Goal: Information Seeking & Learning: Learn about a topic

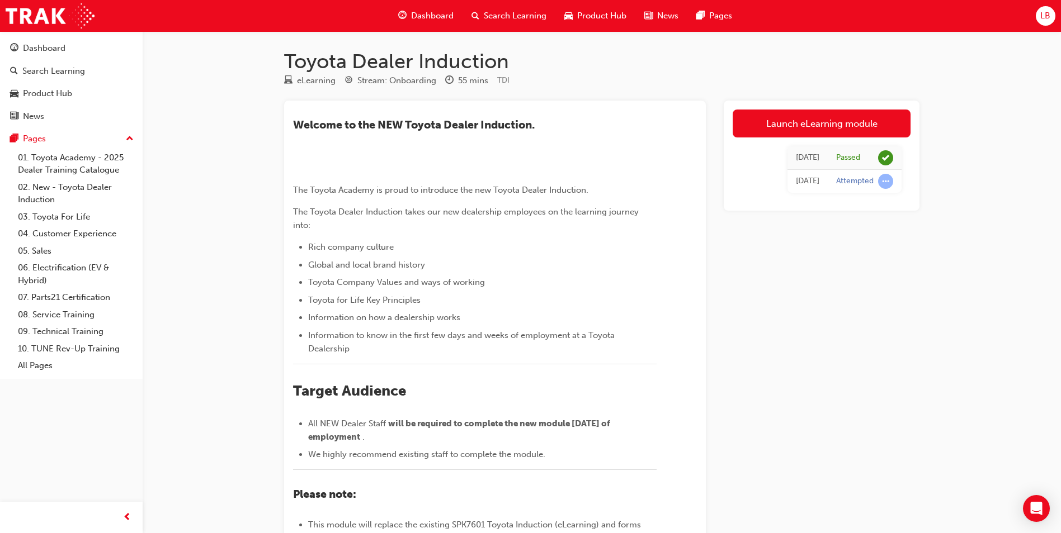
click at [521, 17] on span "Search Learning" at bounding box center [515, 16] width 63 height 13
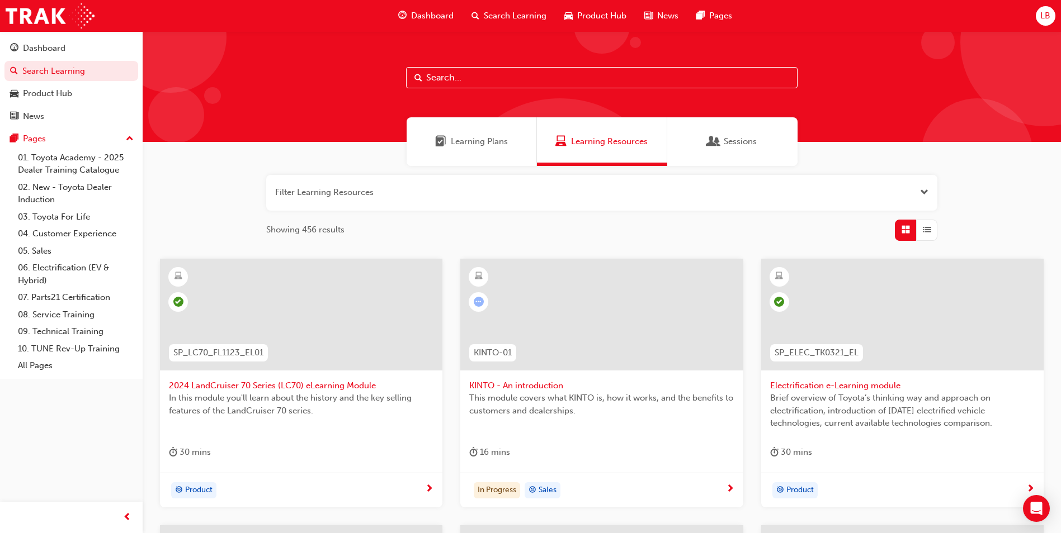
click at [439, 77] on input "text" at bounding box center [601, 77] width 391 height 21
type input "yaris"
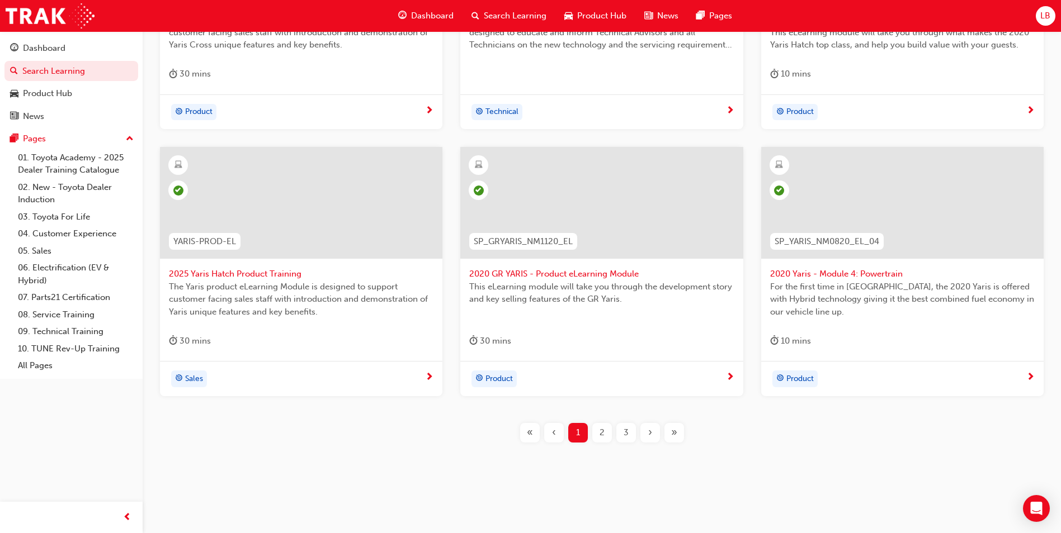
click at [674, 433] on span "»" at bounding box center [674, 433] width 6 height 13
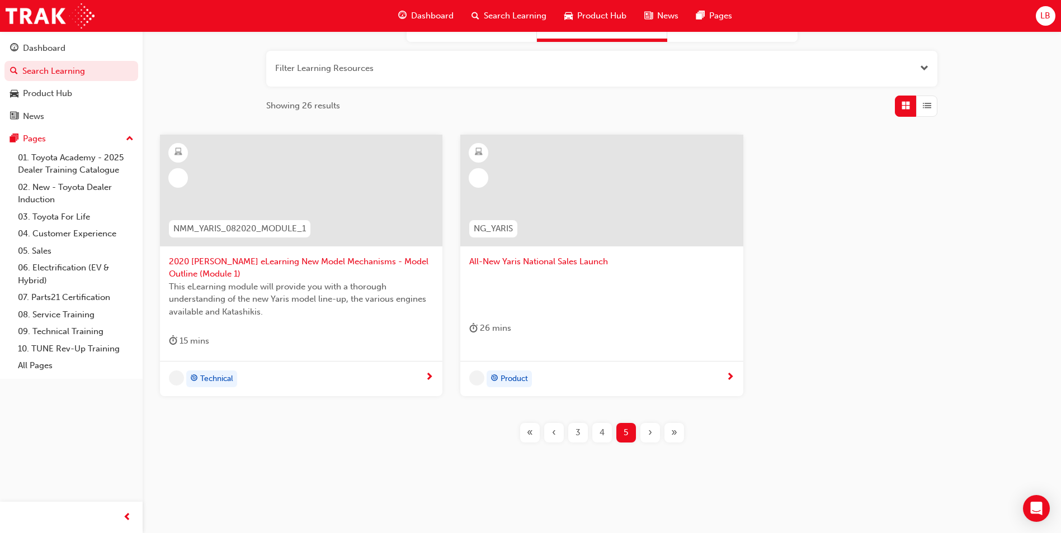
scroll to position [124, 0]
click at [600, 436] on span "4" at bounding box center [601, 433] width 5 height 13
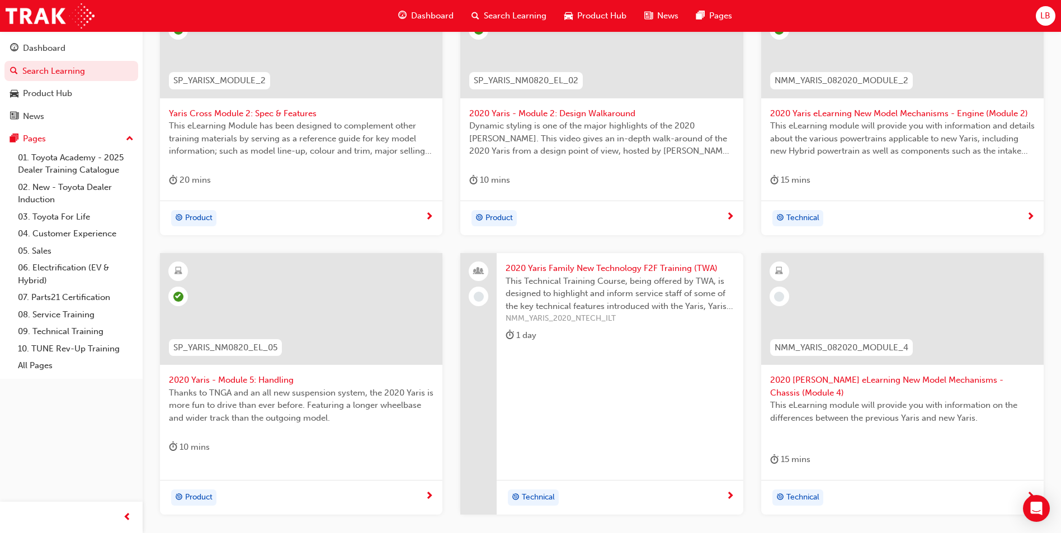
scroll to position [292, 0]
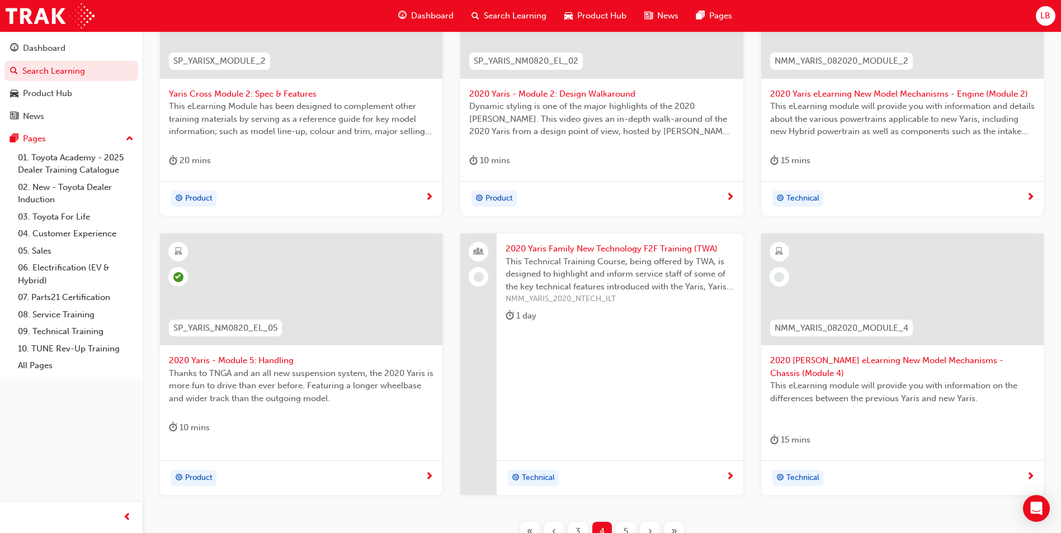
click at [819, 357] on span "2020 [PERSON_NAME] eLearning New Model Mechanisms - Chassis (Module 4)" at bounding box center [902, 366] width 264 height 25
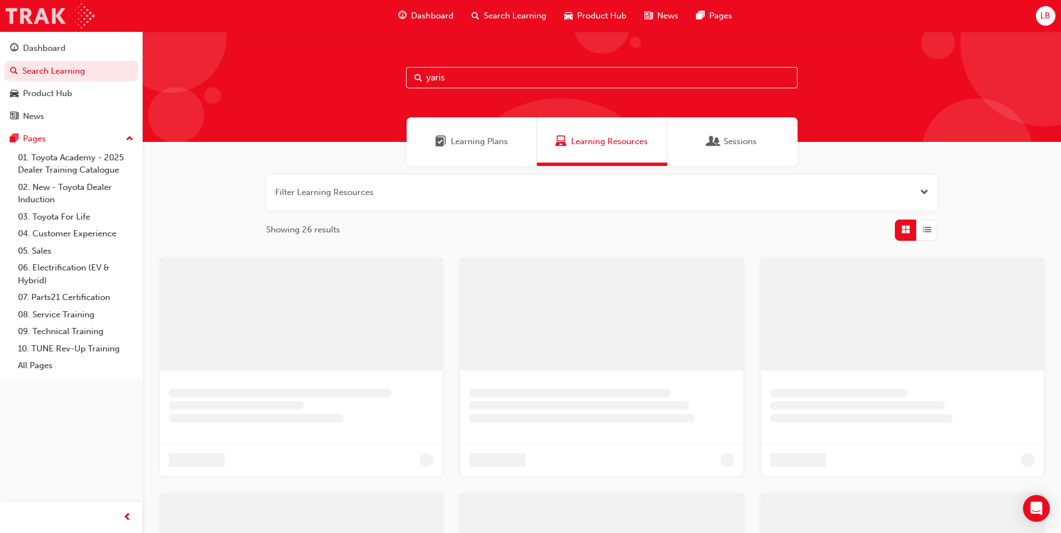
scroll to position [269, 0]
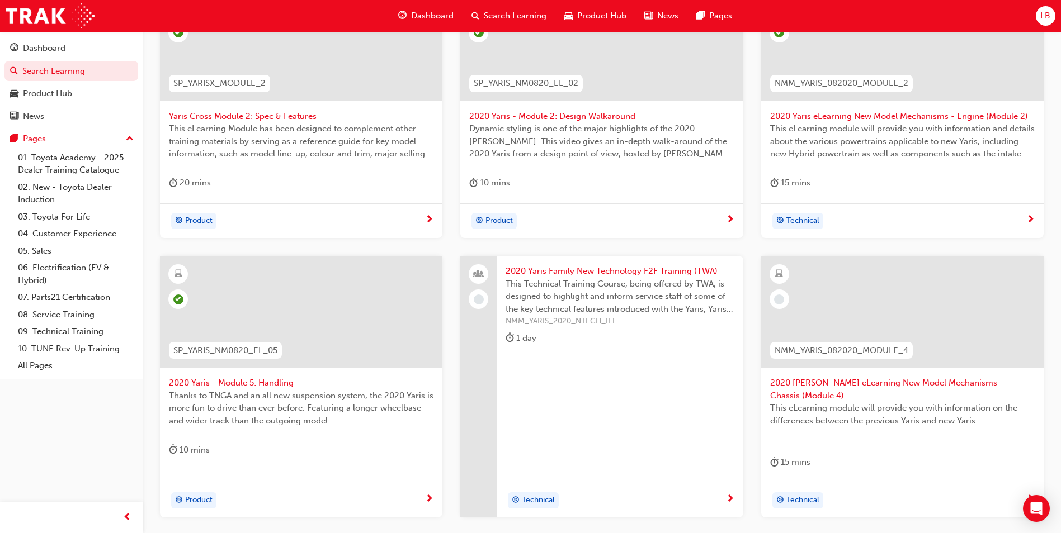
click at [925, 380] on span "2020 [PERSON_NAME] eLearning New Model Mechanisms - Chassis (Module 4)" at bounding box center [902, 389] width 264 height 25
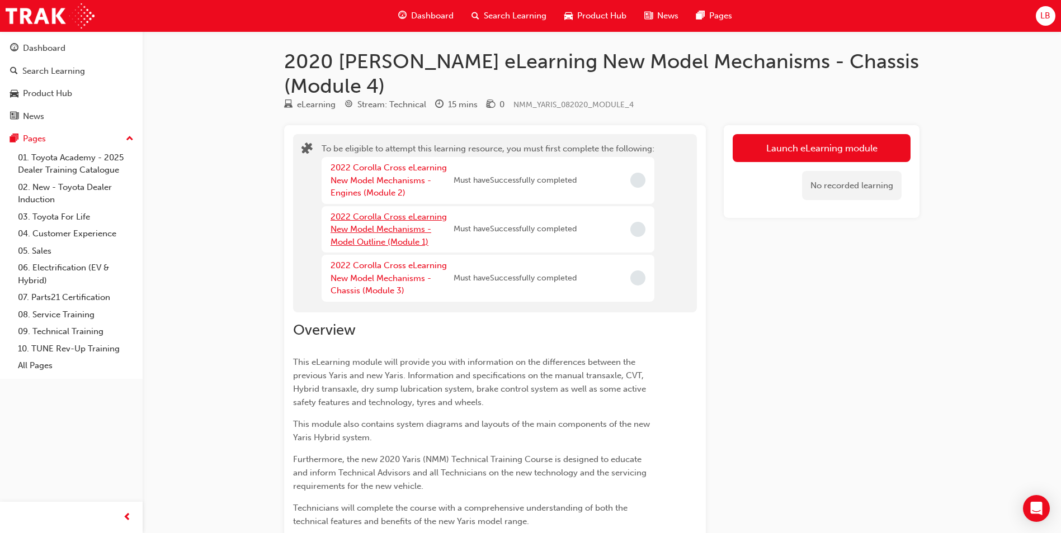
click at [365, 212] on link "2022 Corolla Cross eLearning New Model Mechanisms - Model Outline (Module 1)" at bounding box center [388, 229] width 116 height 35
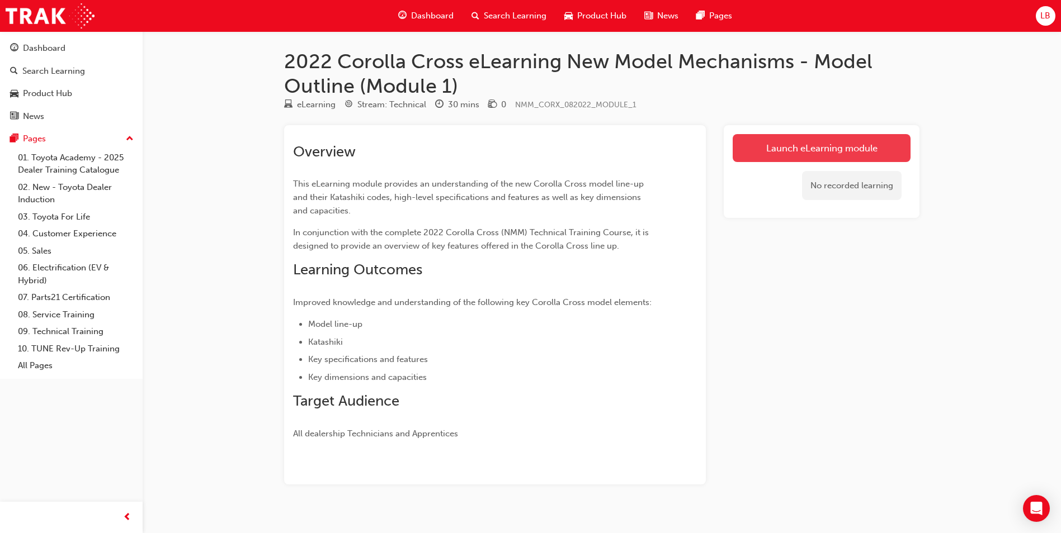
click at [817, 152] on link "Launch eLearning module" at bounding box center [821, 148] width 178 height 28
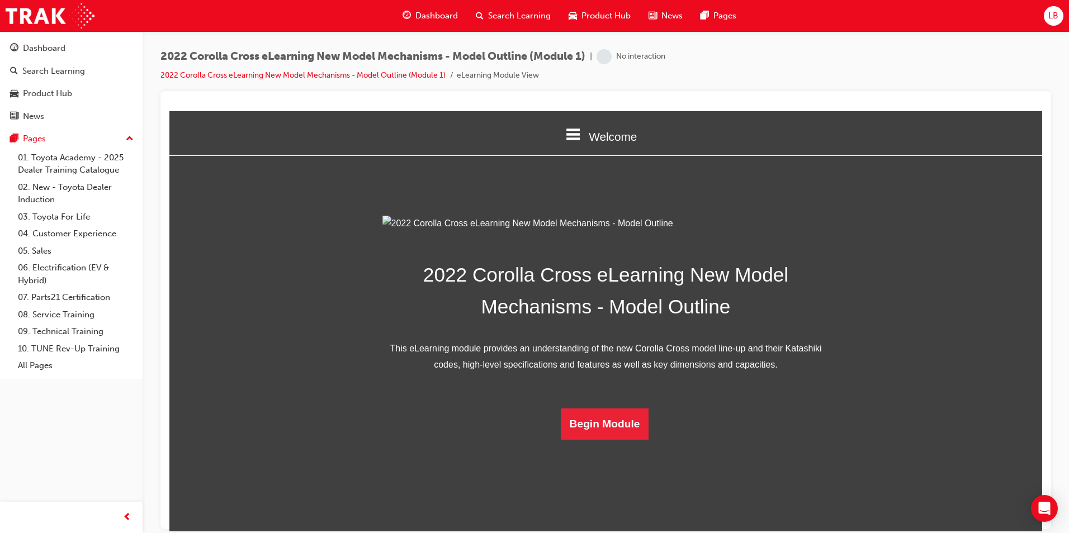
scroll to position [144, 0]
click at [598, 439] on button "Begin Module" at bounding box center [605, 423] width 88 height 31
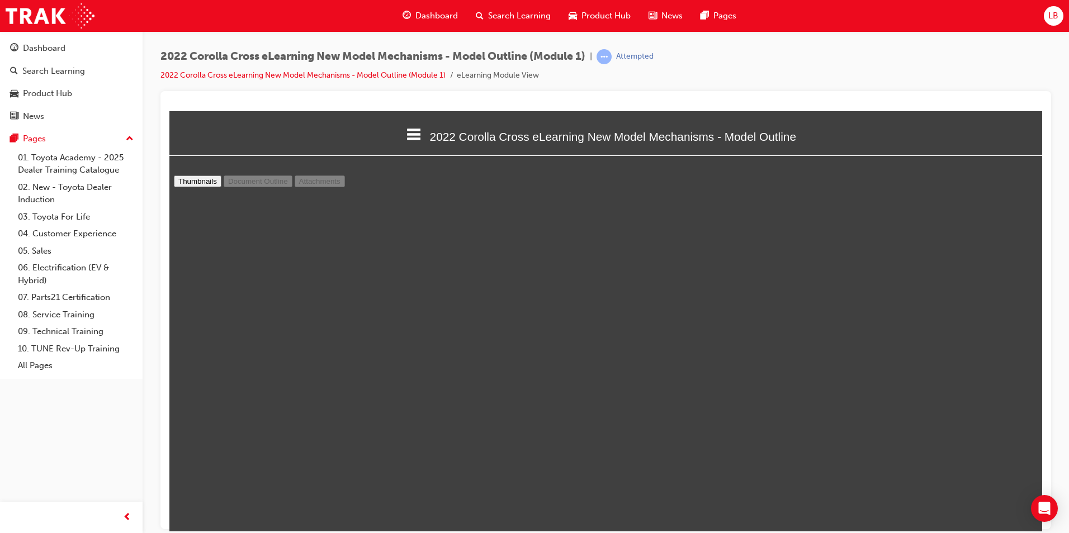
scroll to position [3472, 0]
type input "13"
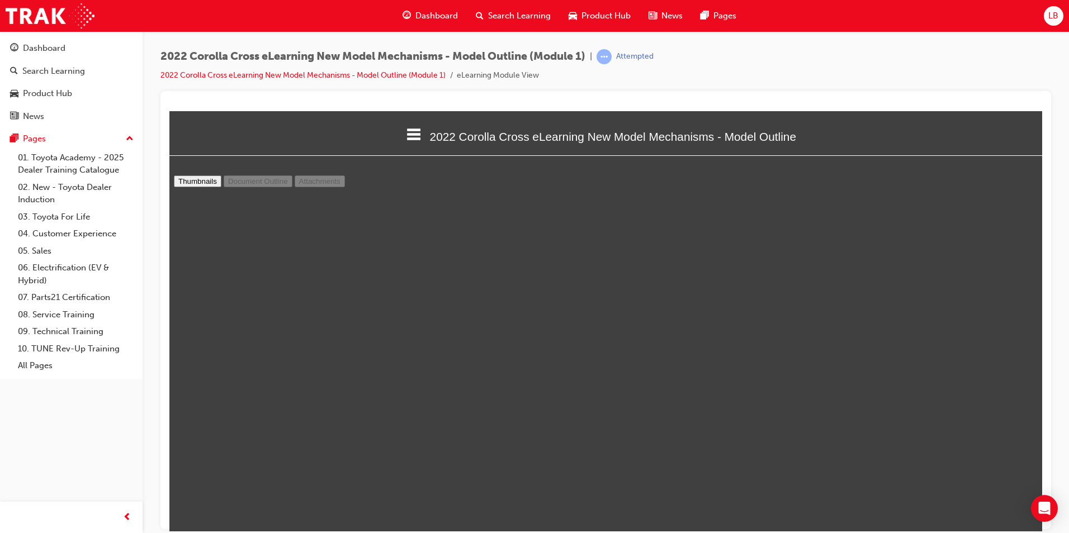
select select "custom"
type input "14"
select select "custom"
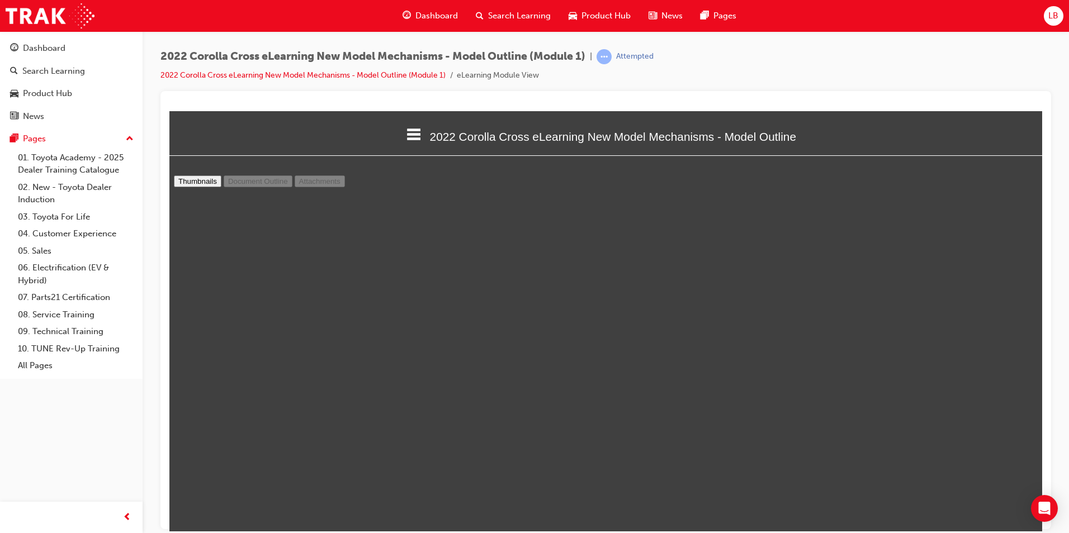
type input "13"
select select "custom"
type input "14"
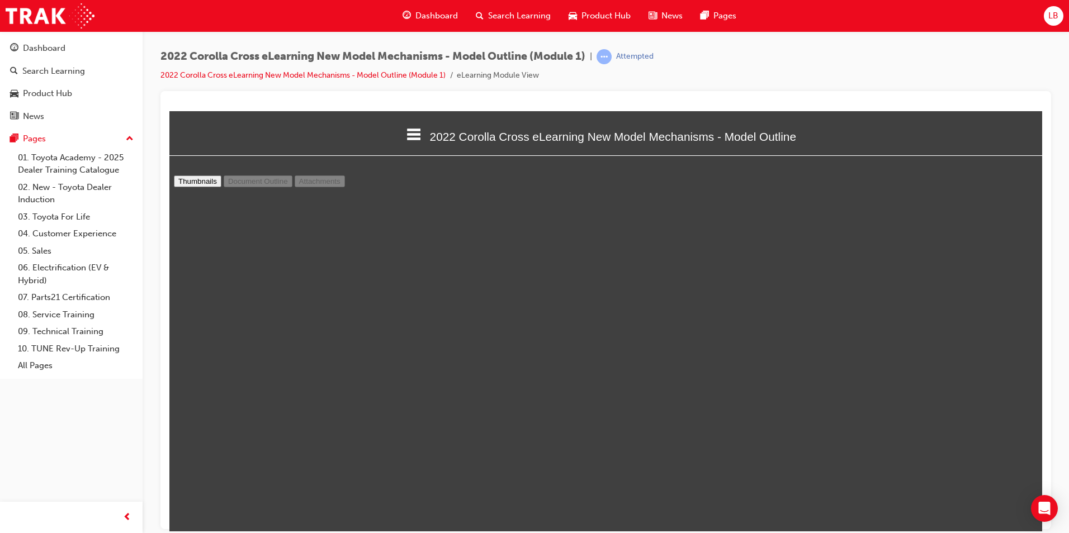
scroll to position [7667, 1]
select select "custom"
type input "15"
select select "custom"
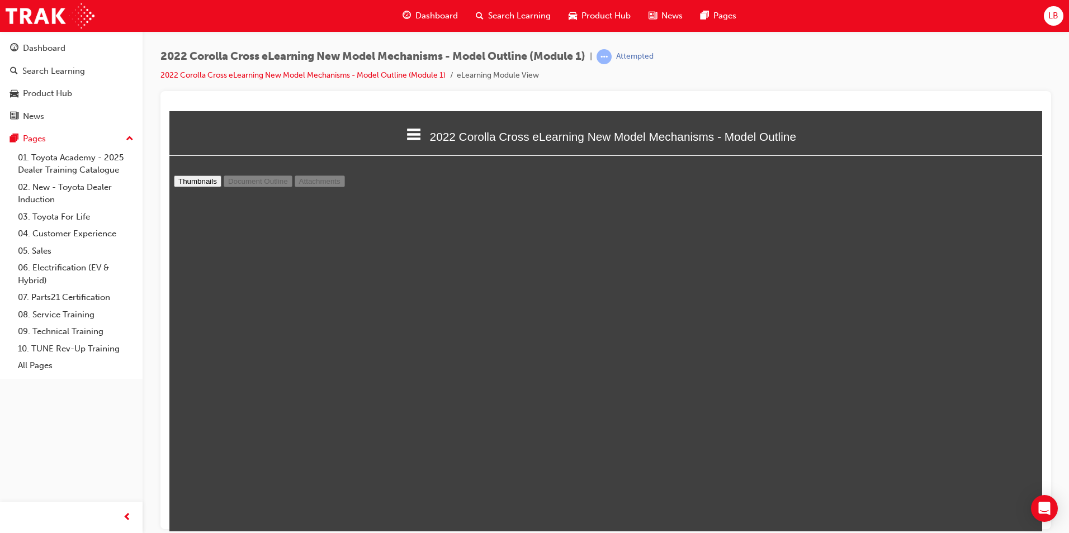
scroll to position [7496, 0]
type input "16"
select select "custom"
type input "17"
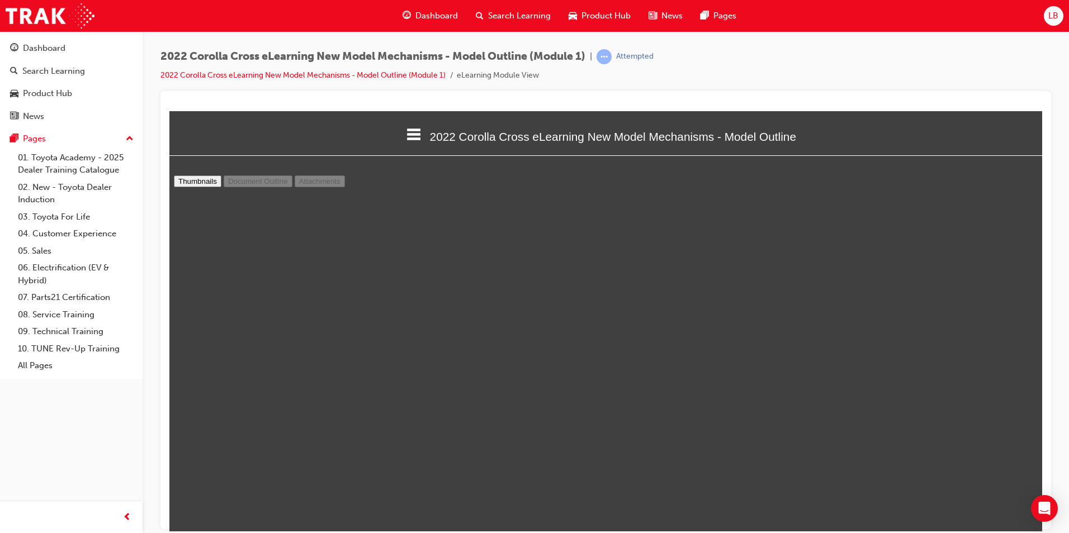
select select "custom"
type input "18"
select select "custom"
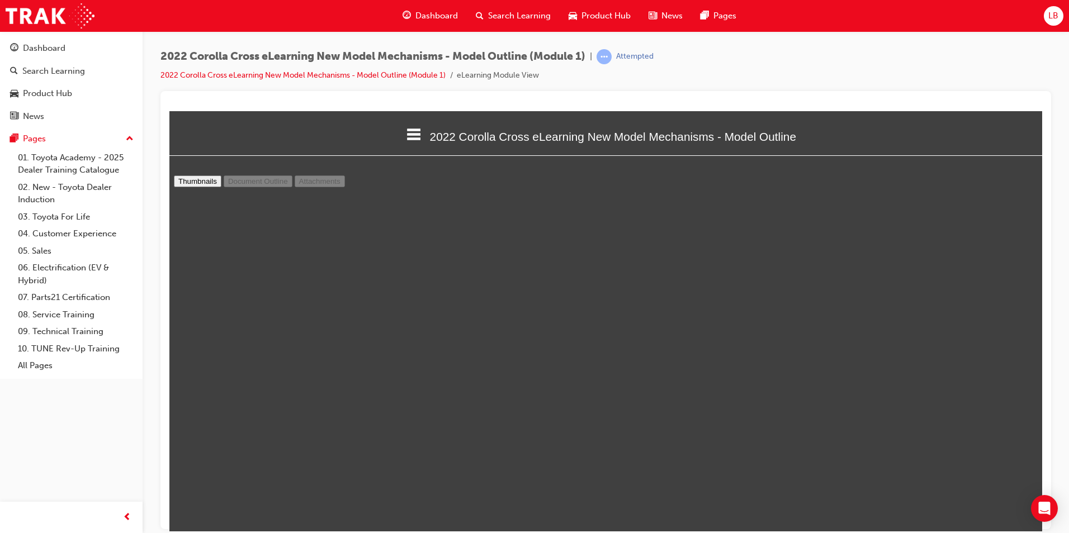
type input "19"
select select "custom"
type input "20"
select select "custom"
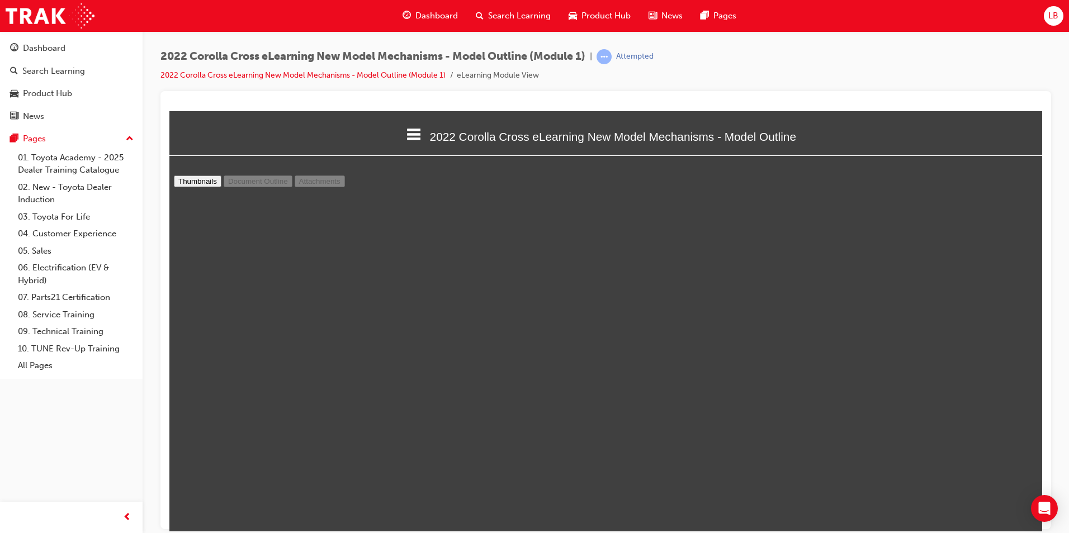
scroll to position [10012, 0]
type input "21"
select select "custom"
type input "22"
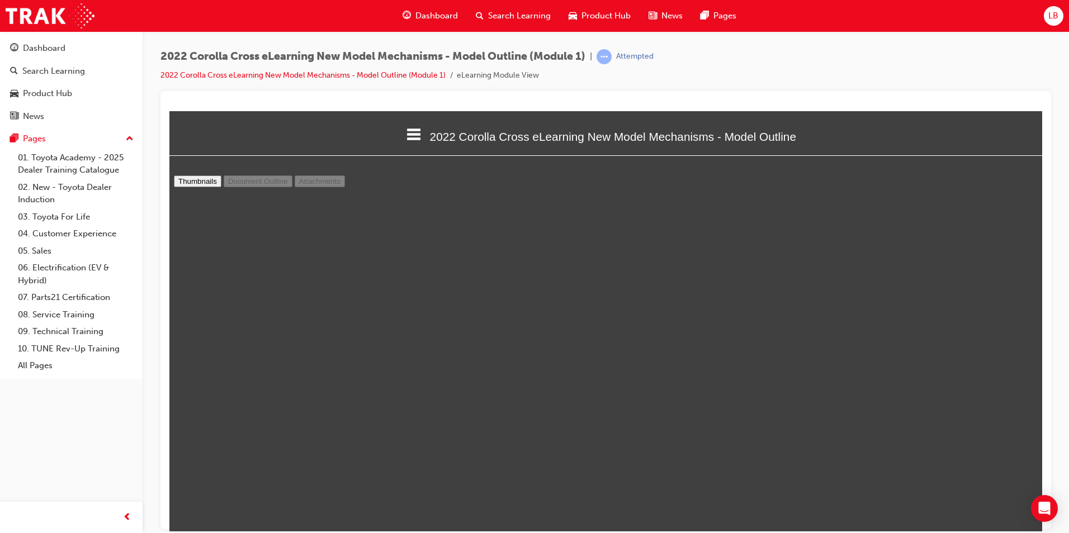
select select "custom"
drag, startPoint x: 755, startPoint y: 339, endPoint x: 797, endPoint y: 342, distance: 41.4
drag, startPoint x: 797, startPoint y: 342, endPoint x: 784, endPoint y: 337, distance: 13.6
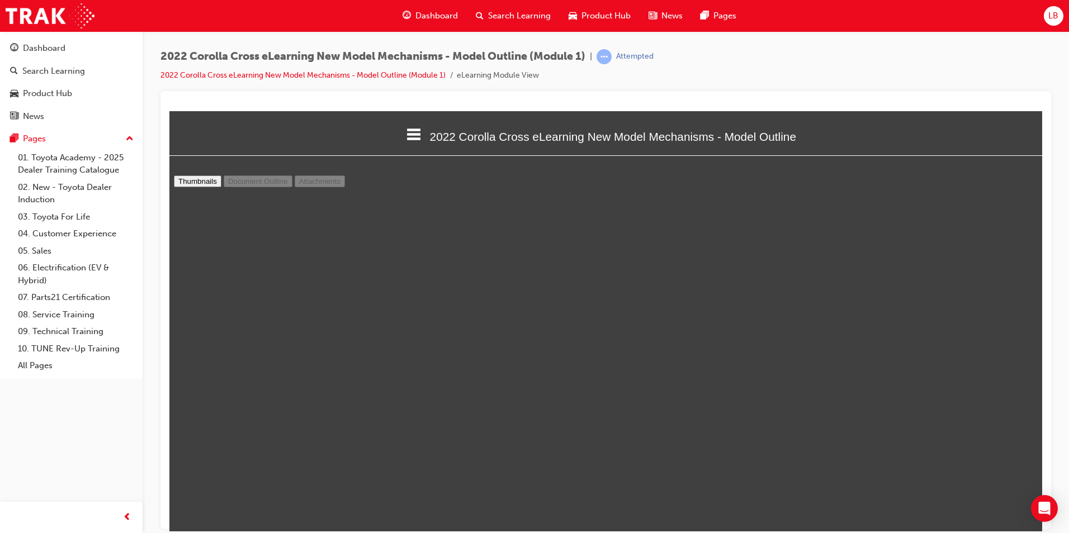
type input "23"
select select "custom"
type input "22"
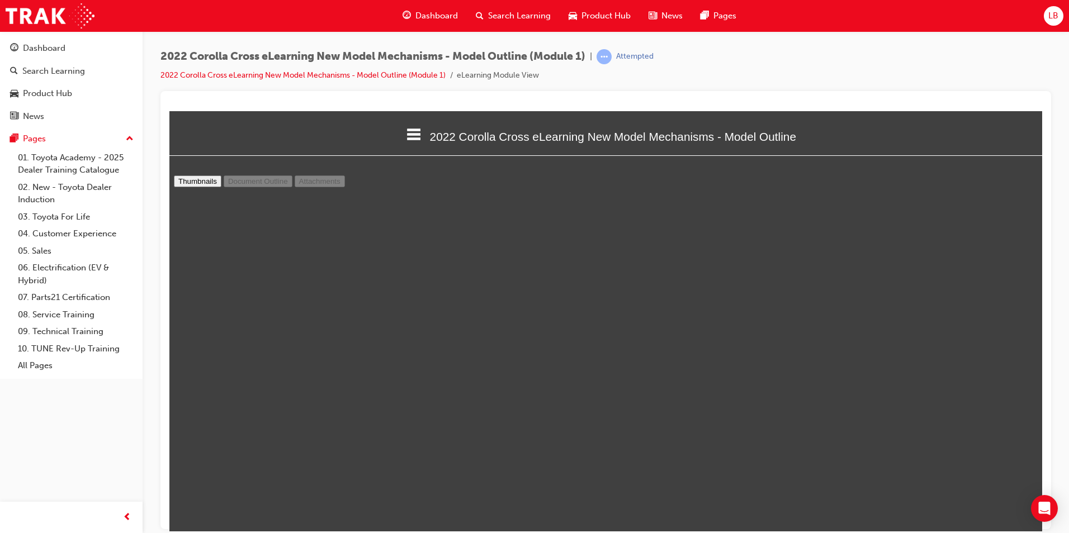
select select "custom"
type input "23"
select select "custom"
type input "24"
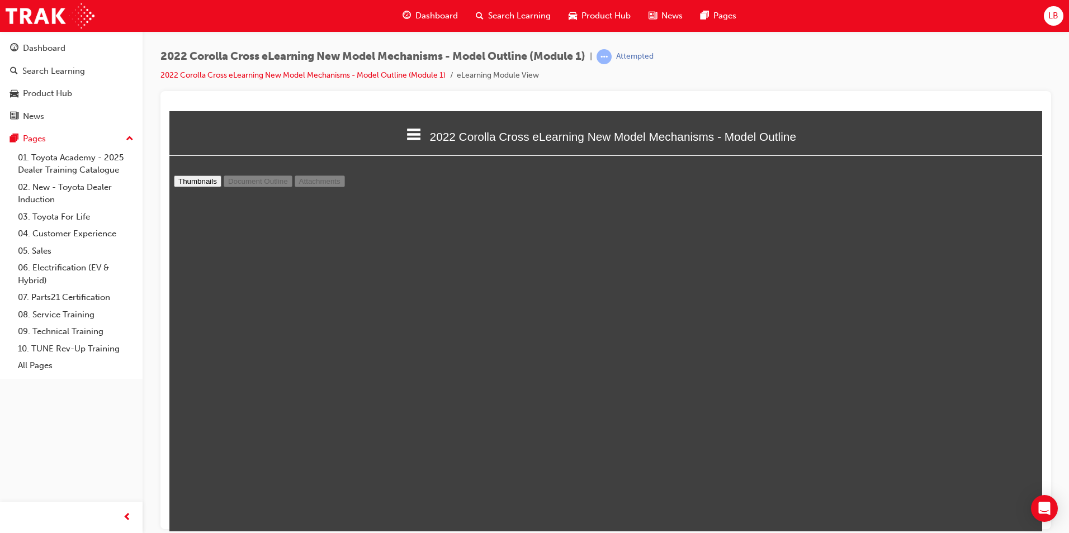
select select "custom"
type input "25"
select select "custom"
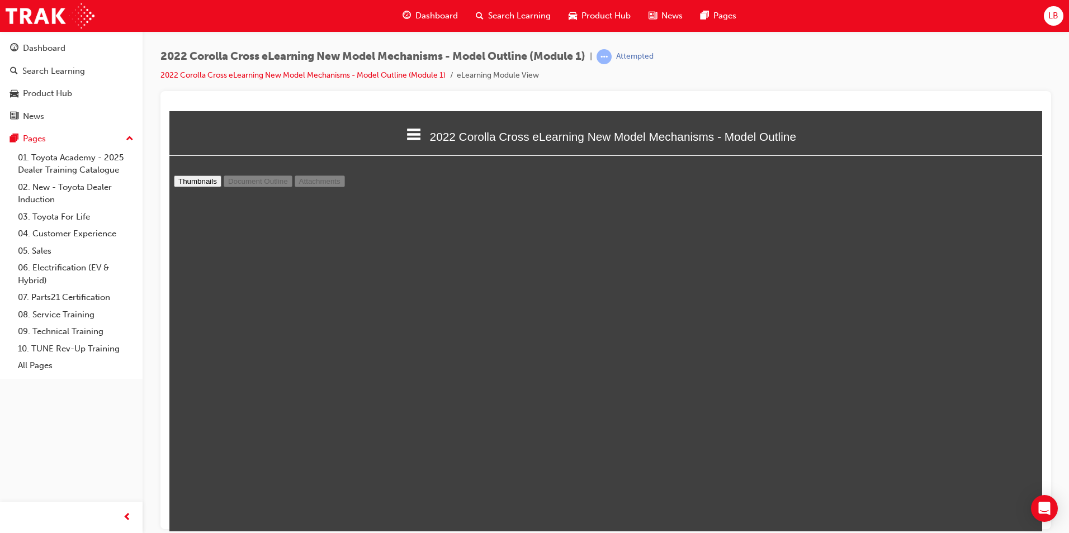
type input "26"
select select "custom"
type input "27"
select select "custom"
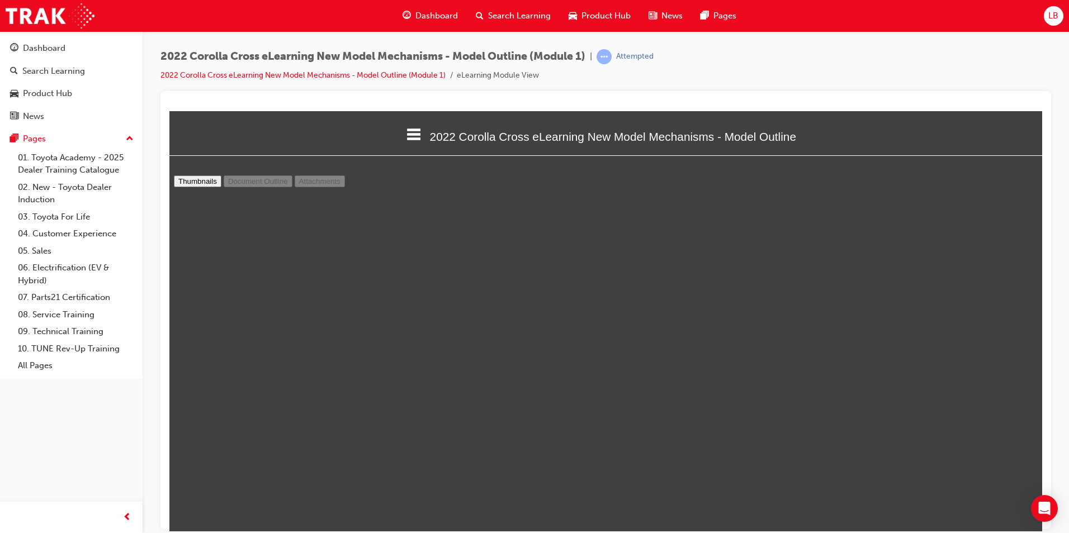
scroll to position [13590, 0]
type input "28"
select select "custom"
type input "29"
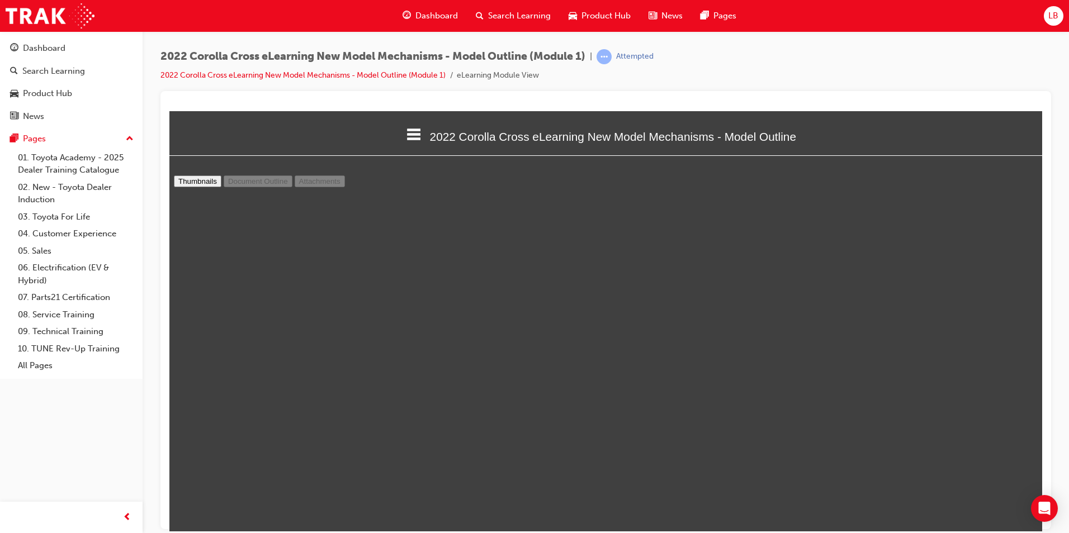
select select "custom"
type input "30"
select select "custom"
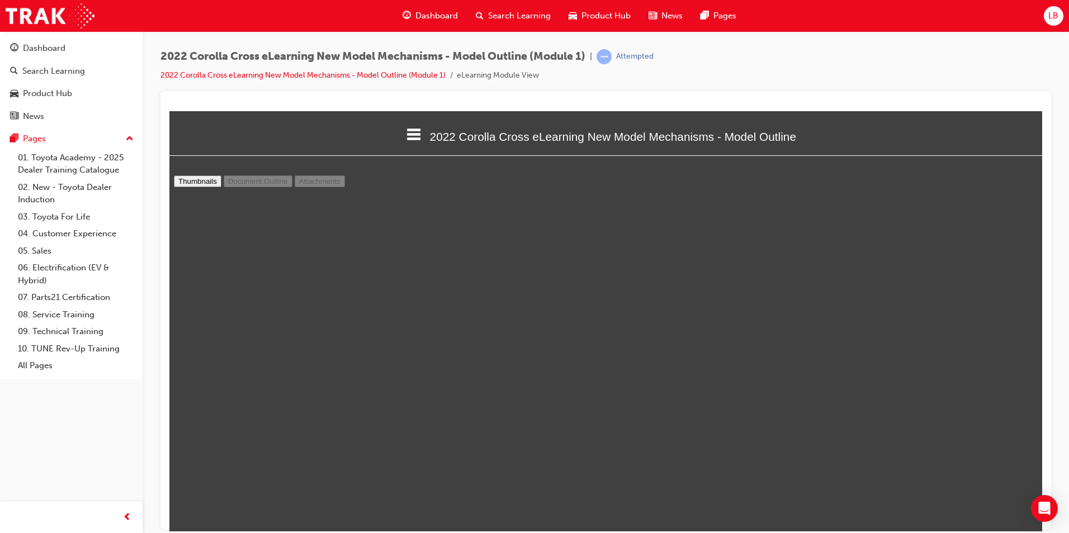
type input "31"
select select "custom"
type input "32"
select select "custom"
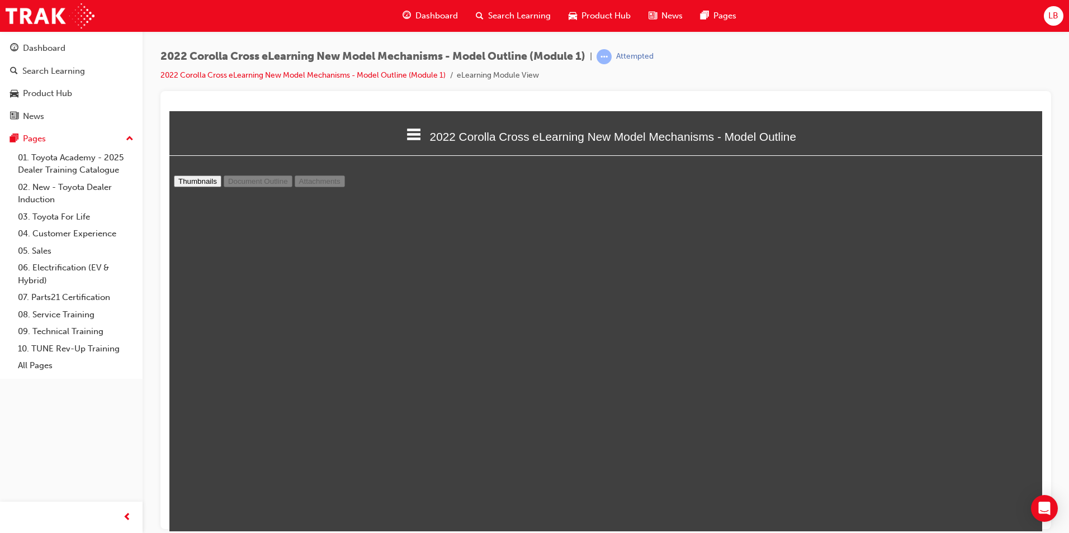
scroll to position [16162, 0]
type input "33"
select select "custom"
type input "32"
select select "custom"
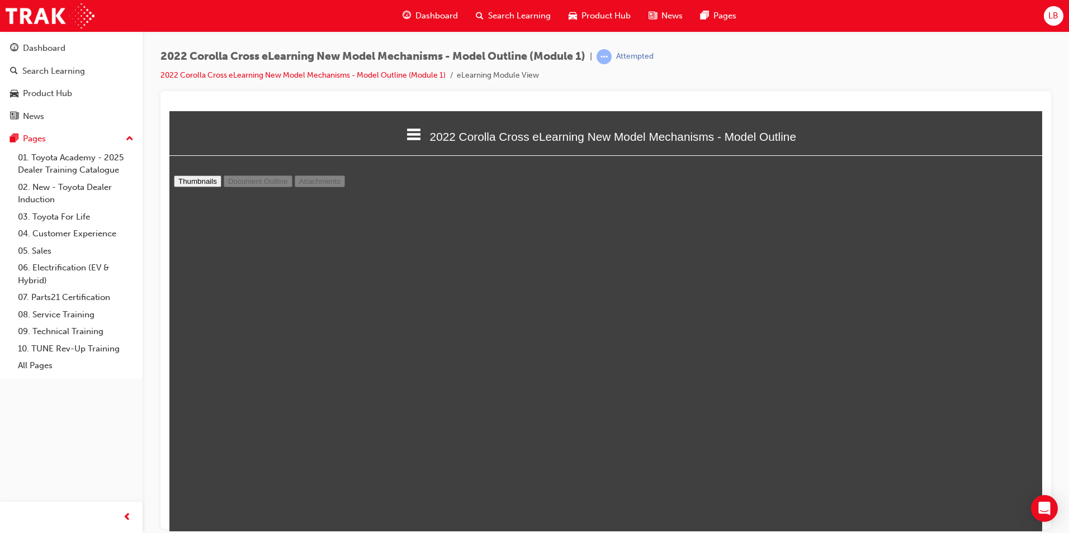
scroll to position [16442, 0]
type input "33"
select select "custom"
type input "34"
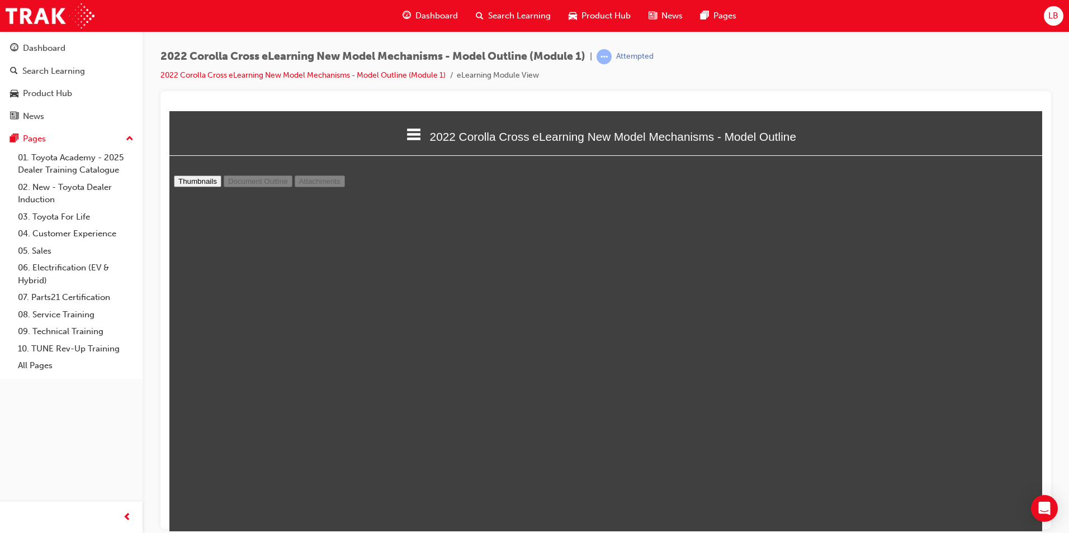
select select "custom"
type input "35"
select select "custom"
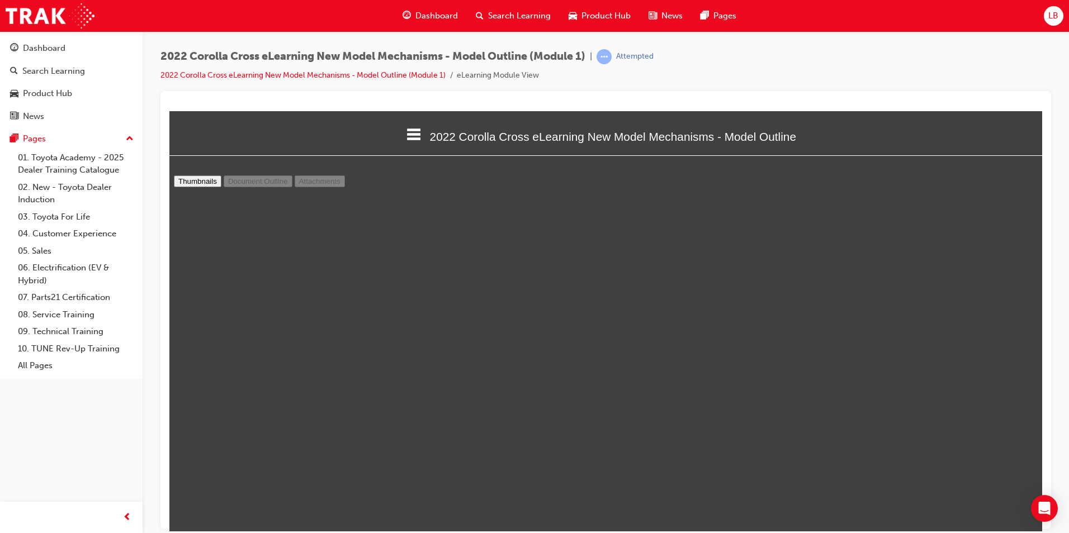
type input "36"
select select "custom"
type input "37"
select select "custom"
type input "38"
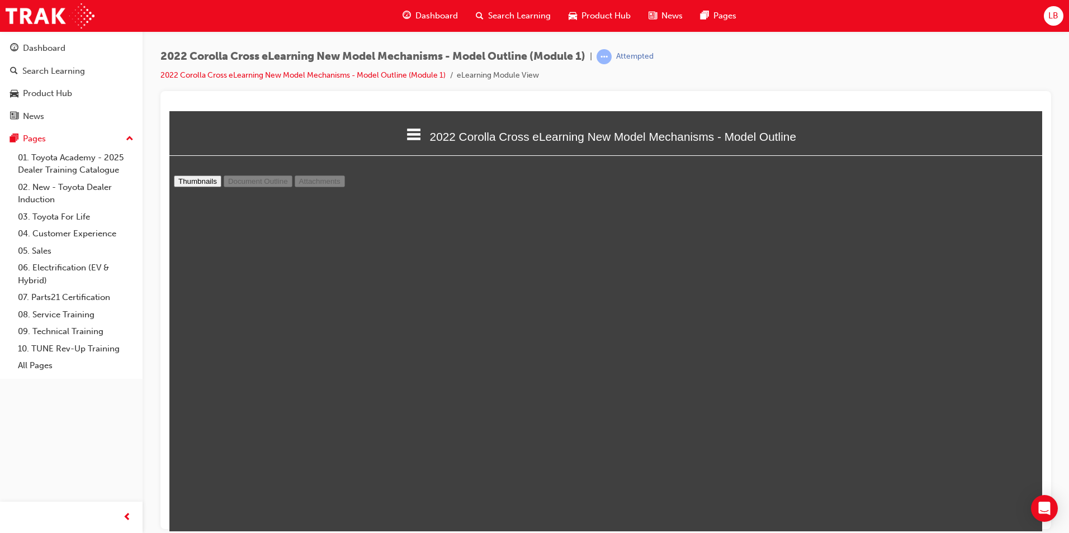
select select "custom"
type input "39"
select select "custom"
type input "38"
select select "custom"
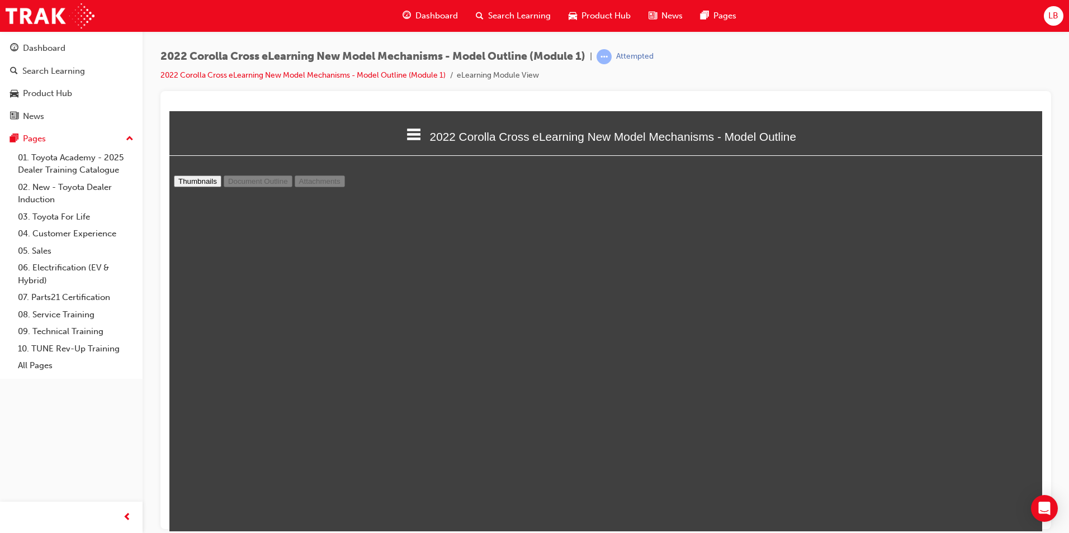
type input "37"
select select "custom"
type input "36"
select select "custom"
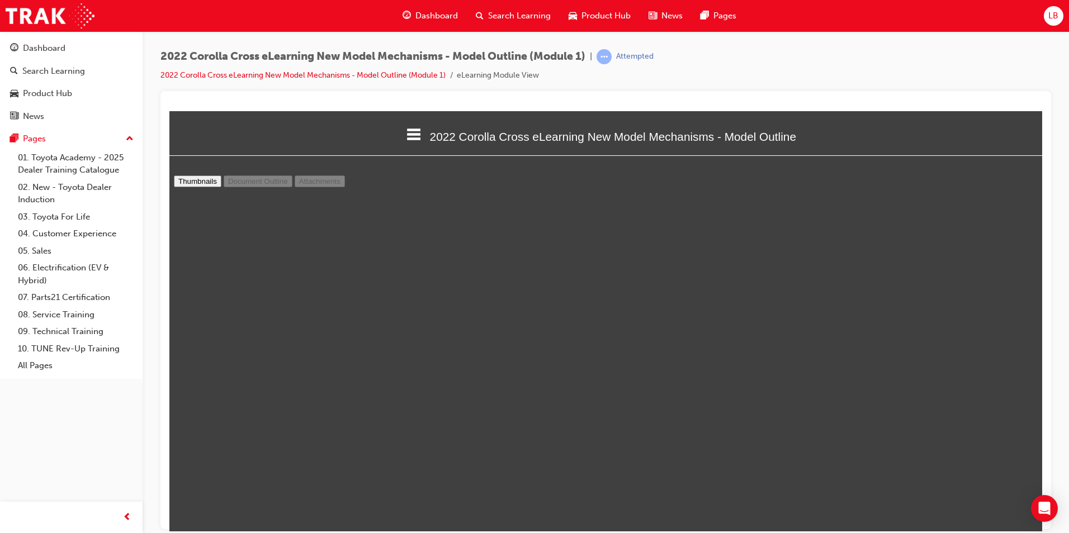
scroll to position [18287, 0]
type input "37"
select select "custom"
type input "38"
select select "custom"
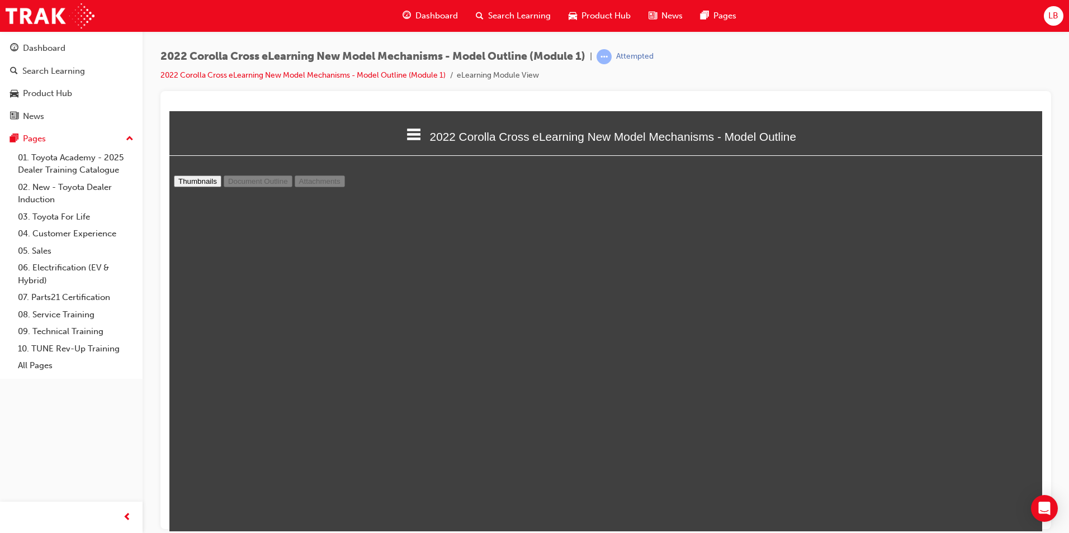
type input "39"
select select "custom"
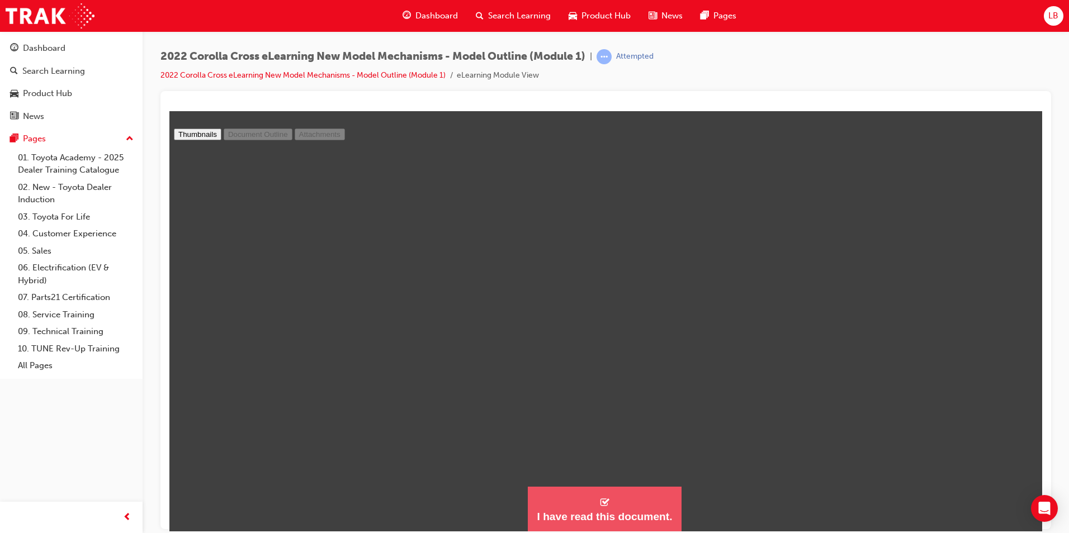
click at [615, 500] on button "I have read this document." at bounding box center [604, 508] width 153 height 45
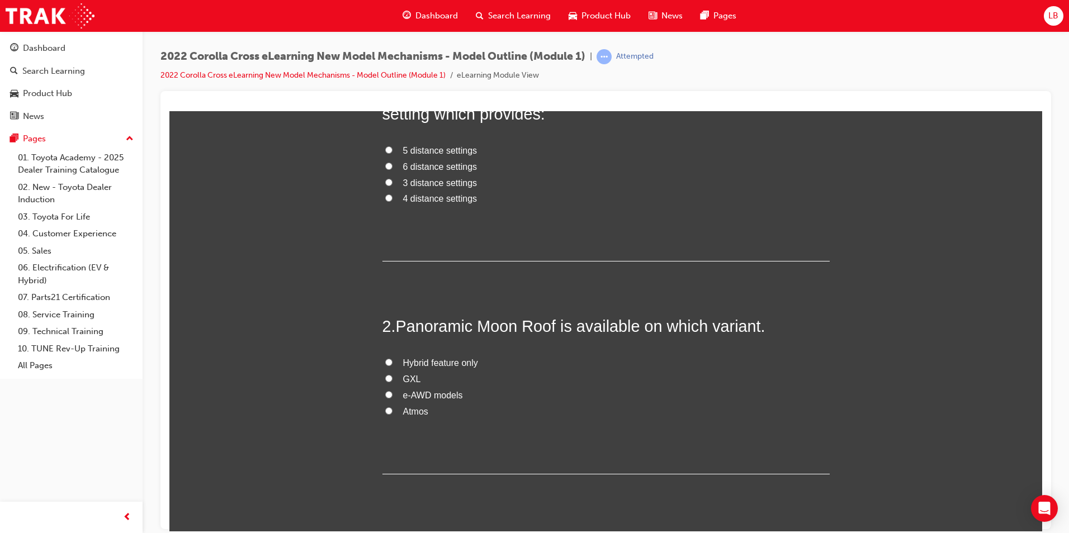
scroll to position [168, 0]
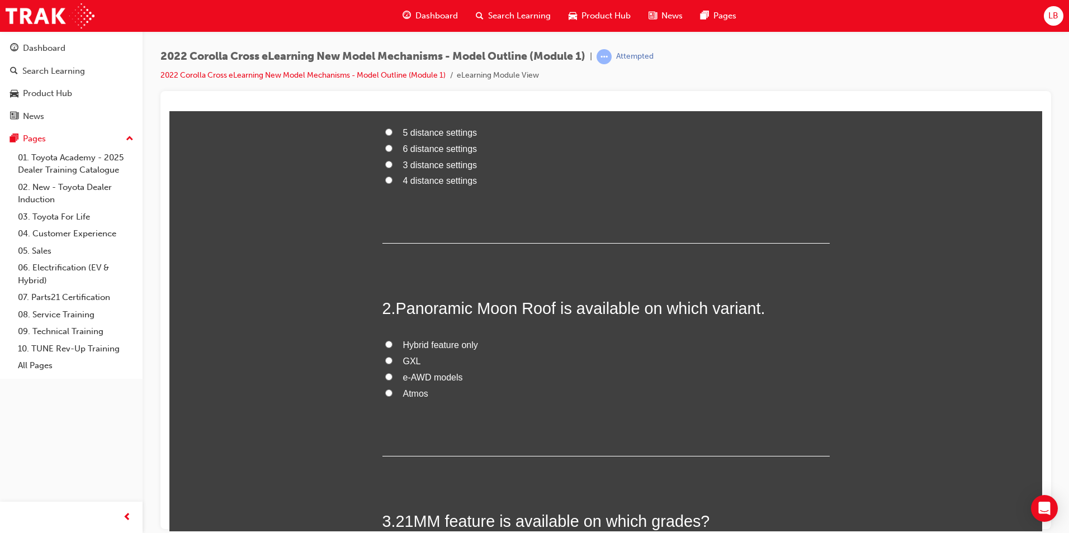
click at [389, 398] on label "Atmos" at bounding box center [605, 394] width 447 height 16
click at [389, 396] on input "Atmos" at bounding box center [388, 392] width 7 height 7
radio input "true"
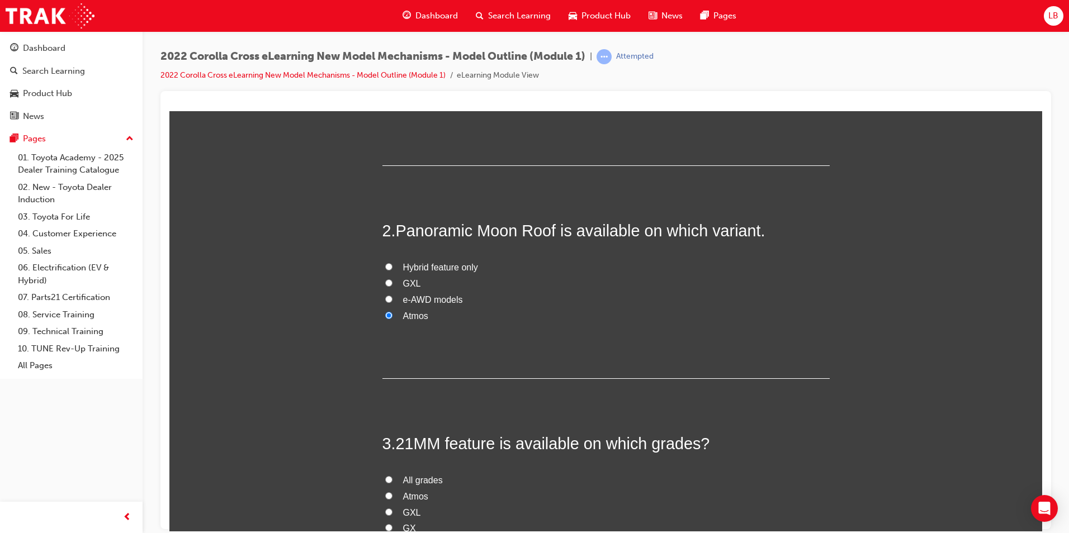
scroll to position [0, 0]
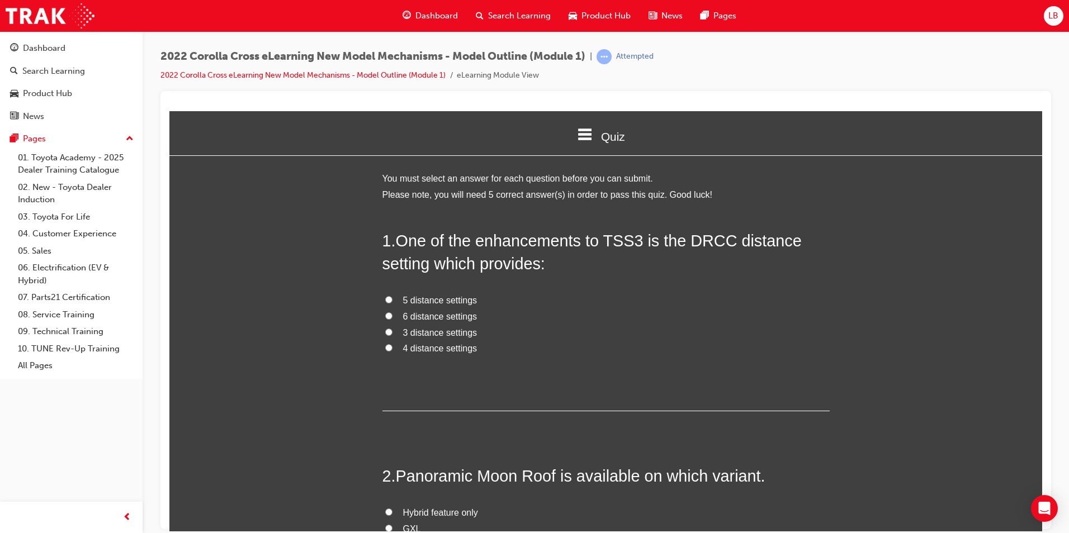
click at [382, 349] on label "4 distance settings" at bounding box center [605, 348] width 447 height 16
click at [385, 349] on input "4 distance settings" at bounding box center [388, 347] width 7 height 7
radio input "true"
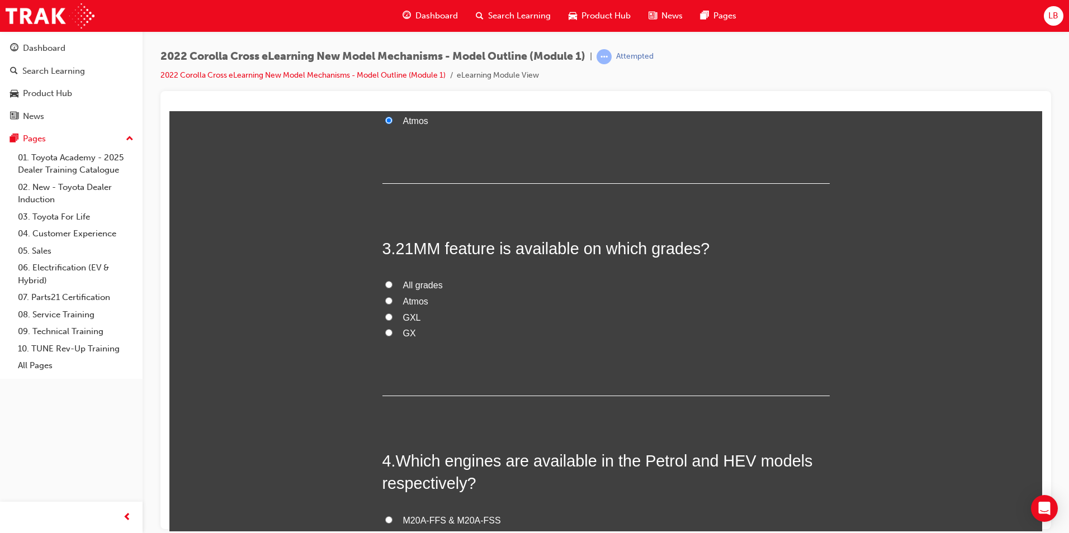
scroll to position [447, 0]
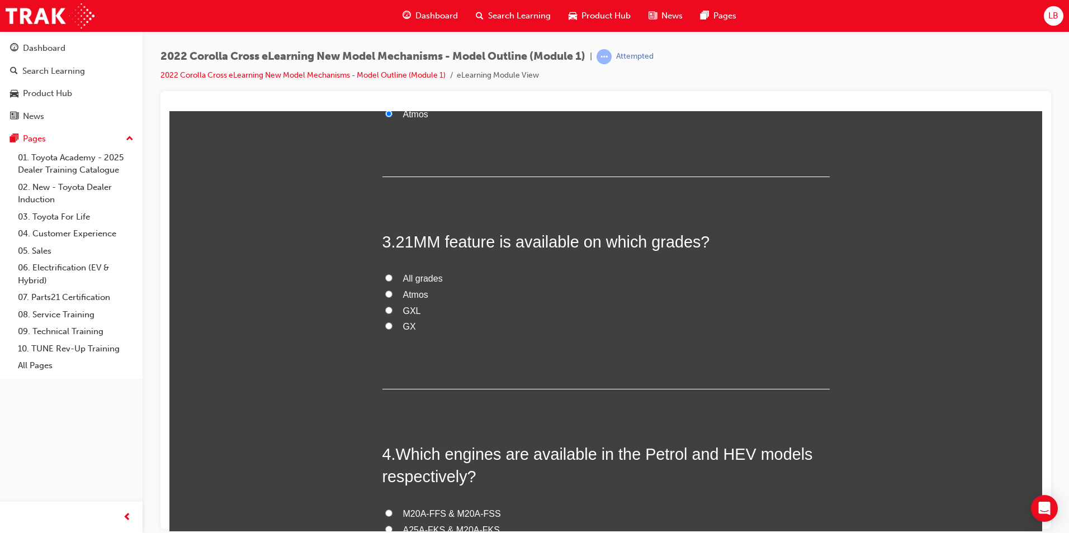
click at [391, 297] on label "Atmos" at bounding box center [605, 295] width 447 height 16
click at [391, 297] on input "Atmos" at bounding box center [388, 293] width 7 height 7
radio input "true"
click at [389, 311] on label "GXL" at bounding box center [605, 311] width 447 height 16
click at [389, 311] on input "GXL" at bounding box center [388, 309] width 7 height 7
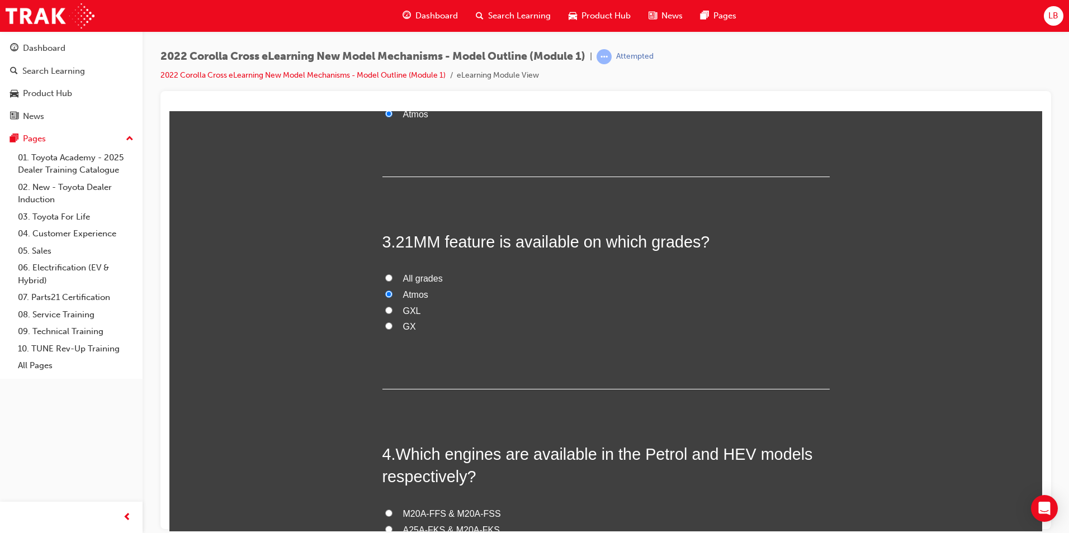
radio input "true"
click at [386, 297] on label "Atmos" at bounding box center [605, 295] width 447 height 16
click at [386, 297] on input "Atmos" at bounding box center [388, 293] width 7 height 7
radio input "true"
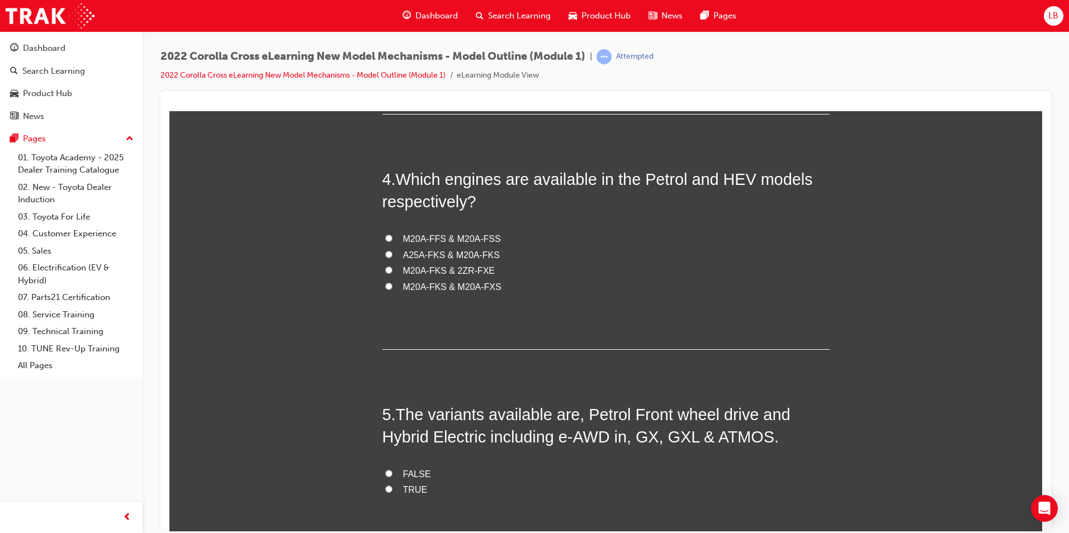
scroll to position [727, 0]
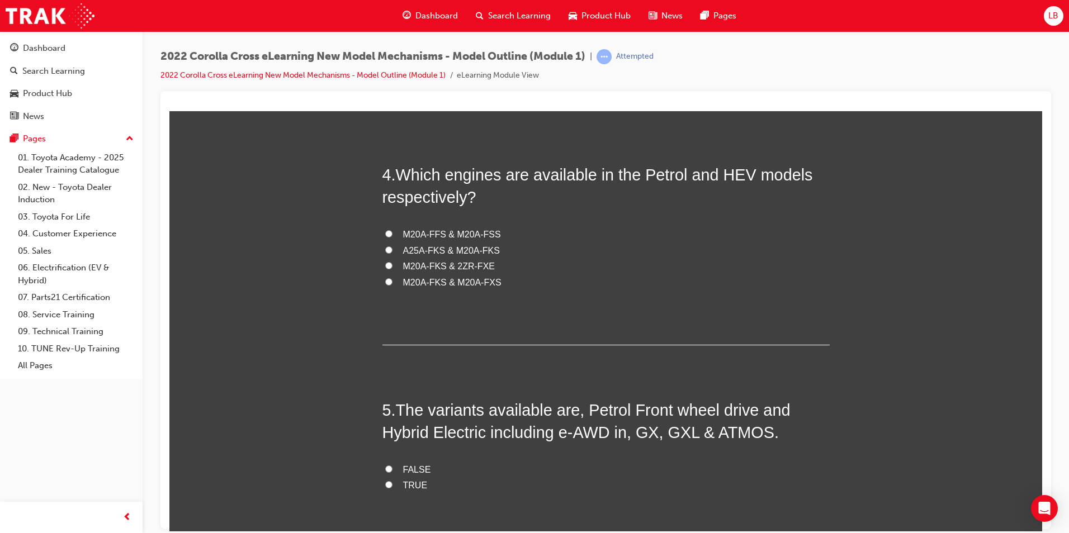
click at [389, 282] on label "M20A-FKS & M20A-FXS" at bounding box center [605, 283] width 447 height 16
click at [389, 282] on input "M20A-FKS & M20A-FXS" at bounding box center [388, 281] width 7 height 7
radio input "true"
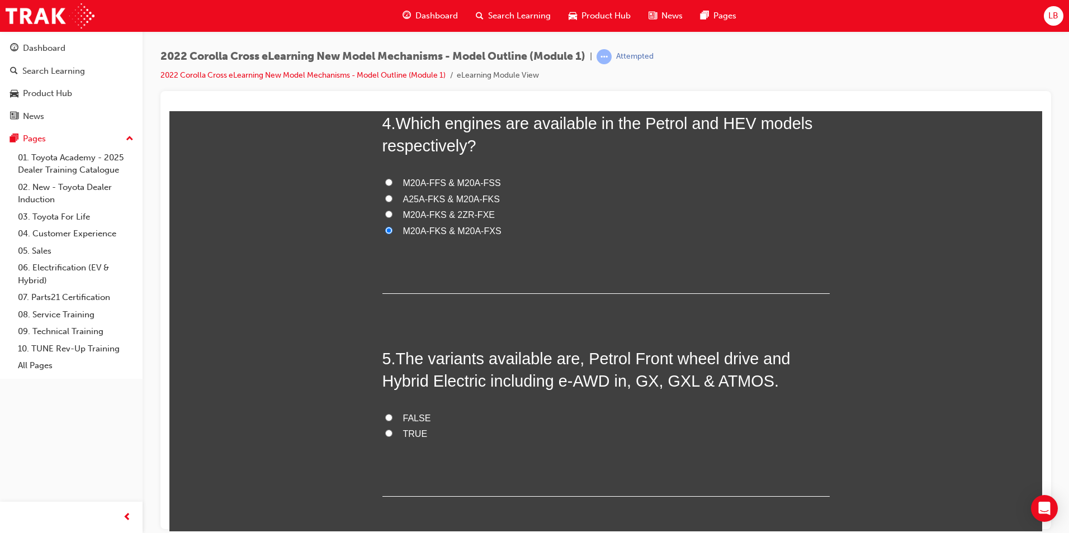
scroll to position [828, 0]
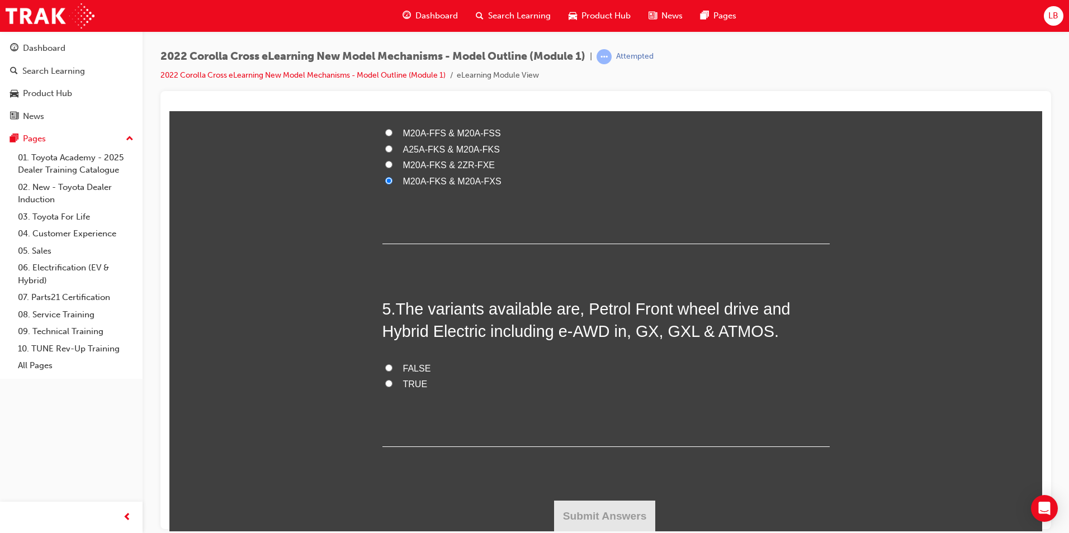
click at [388, 382] on label "TRUE" at bounding box center [605, 384] width 447 height 16
click at [388, 382] on input "TRUE" at bounding box center [388, 383] width 7 height 7
radio input "true"
click at [388, 367] on label "FALSE" at bounding box center [605, 369] width 447 height 16
click at [388, 367] on input "FALSE" at bounding box center [388, 367] width 7 height 7
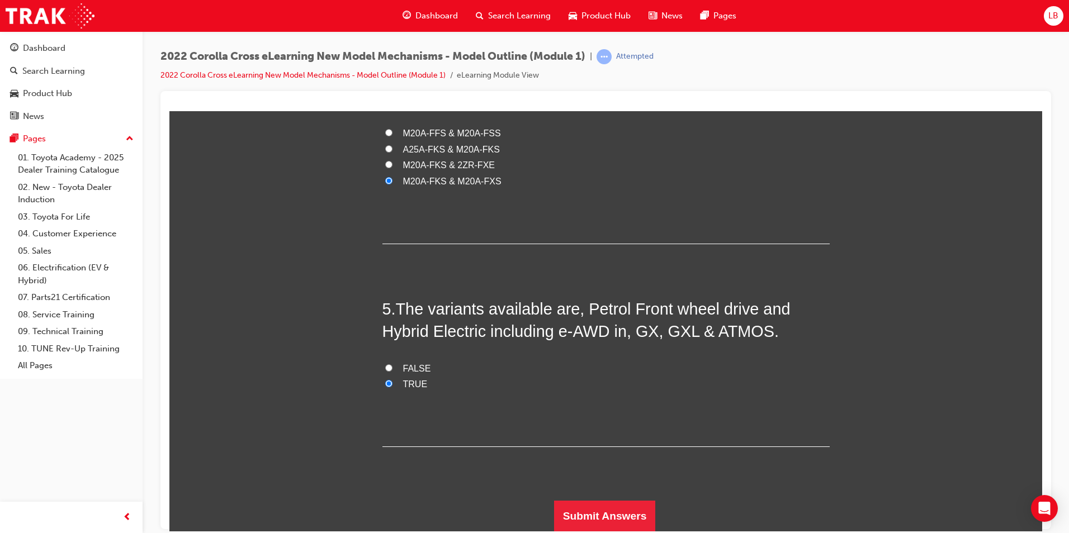
radio input "true"
click at [625, 515] on button "Submit Answers" at bounding box center [605, 515] width 102 height 31
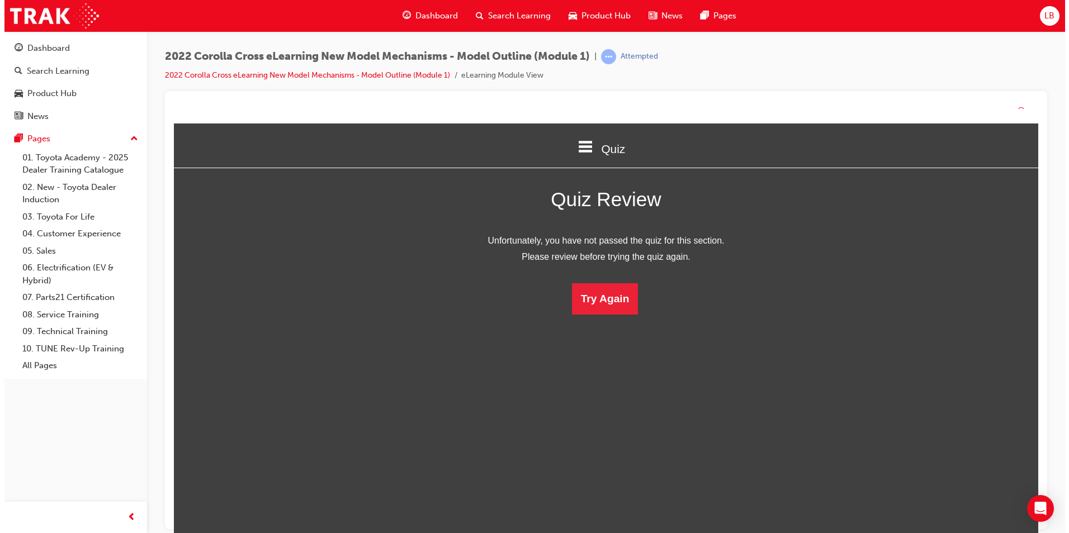
scroll to position [149, 890]
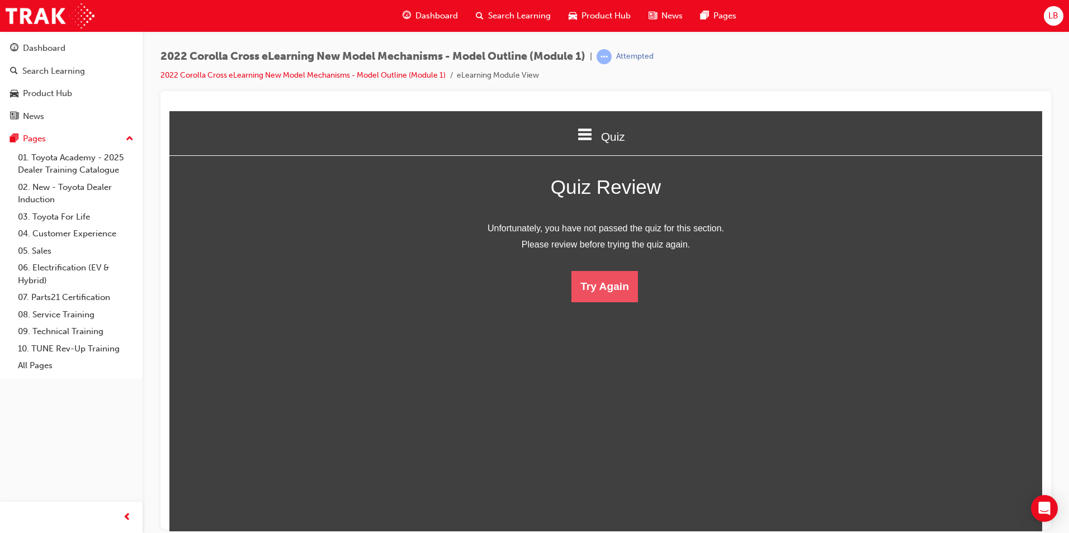
click at [608, 295] on button "Try Again" at bounding box center [604, 286] width 67 height 31
